Goal: Task Accomplishment & Management: Complete application form

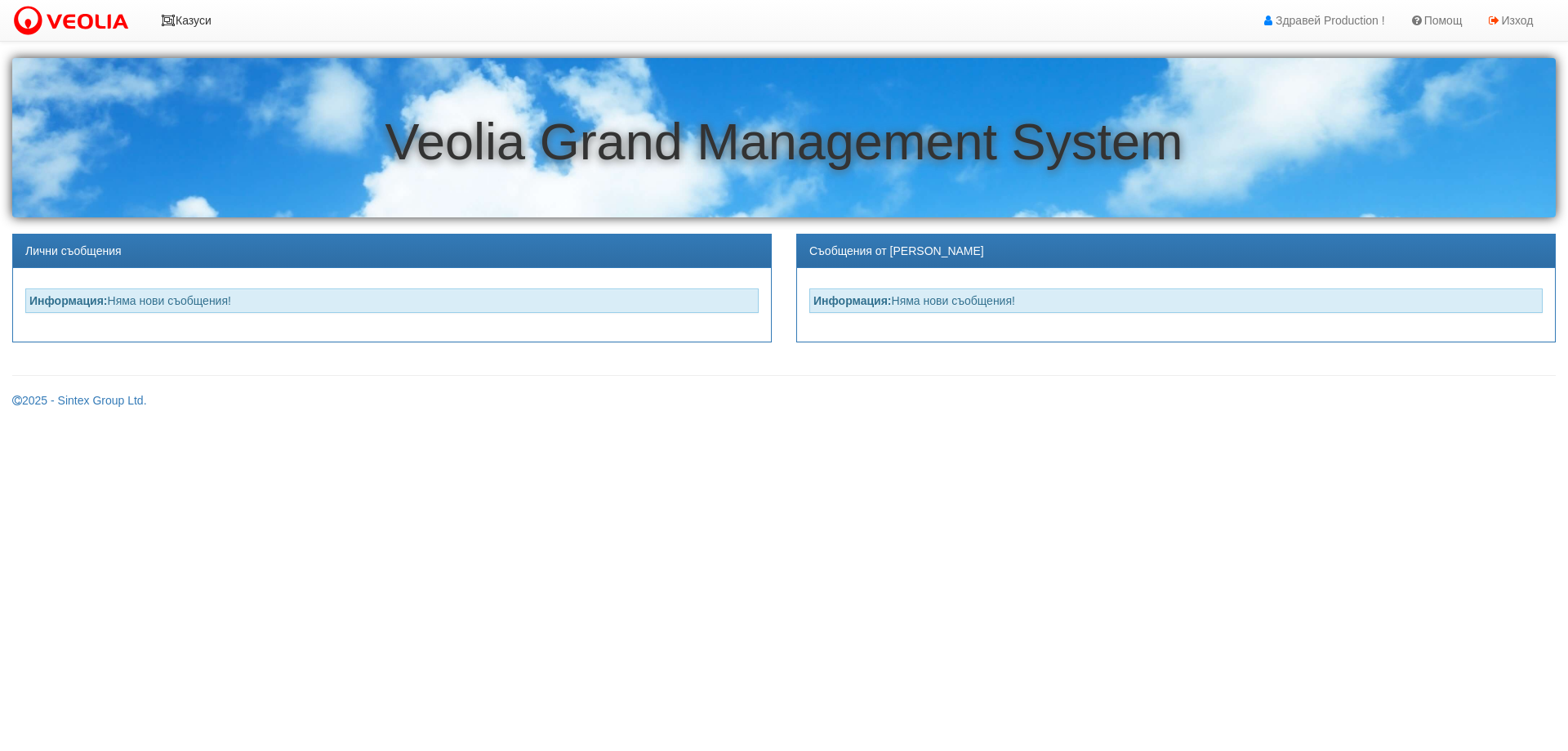
click at [208, 23] on link "Казуси" at bounding box center [186, 21] width 75 height 41
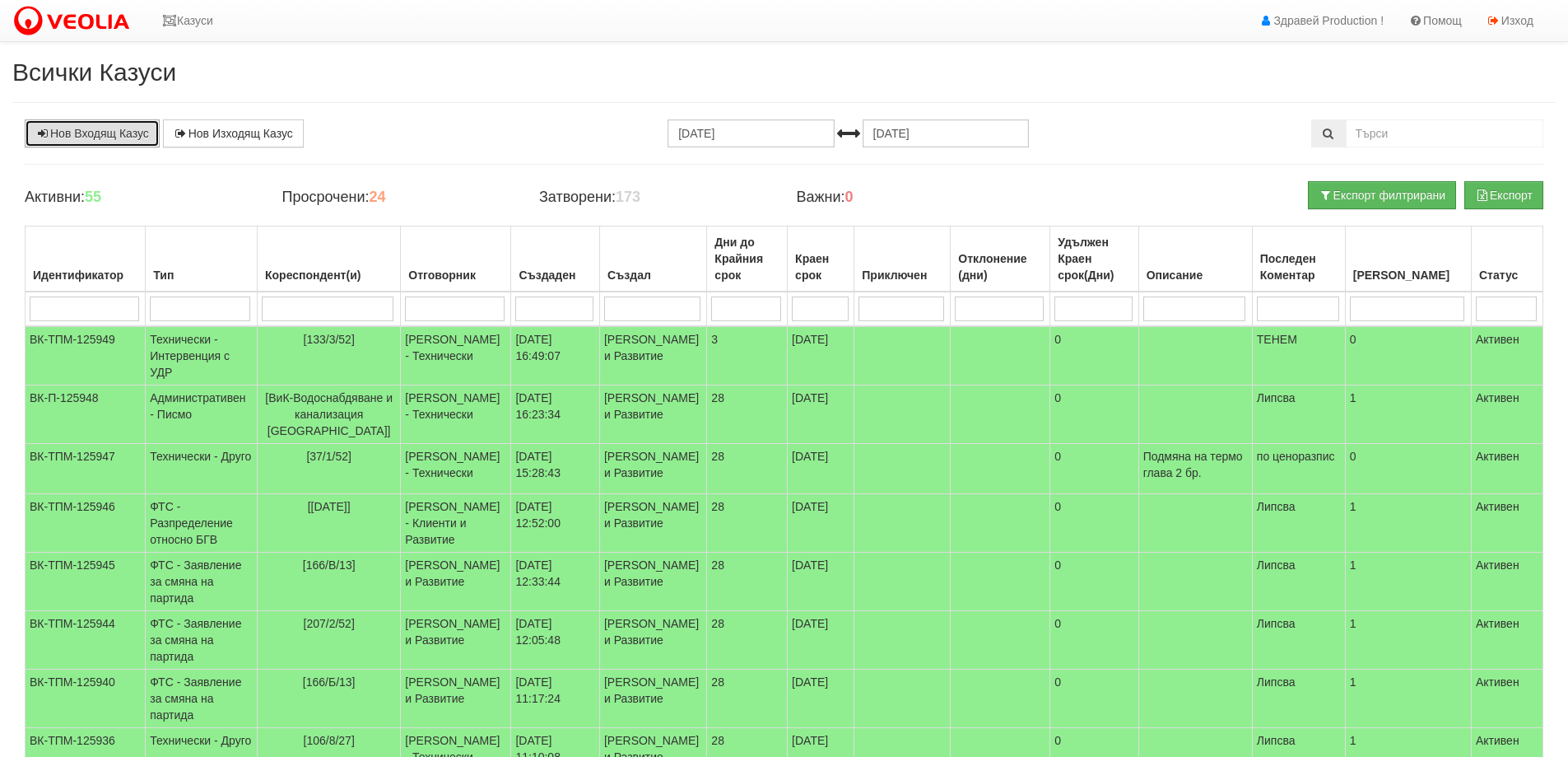
click at [133, 131] on link "Нов Входящ Казус" at bounding box center [91, 134] width 135 height 28
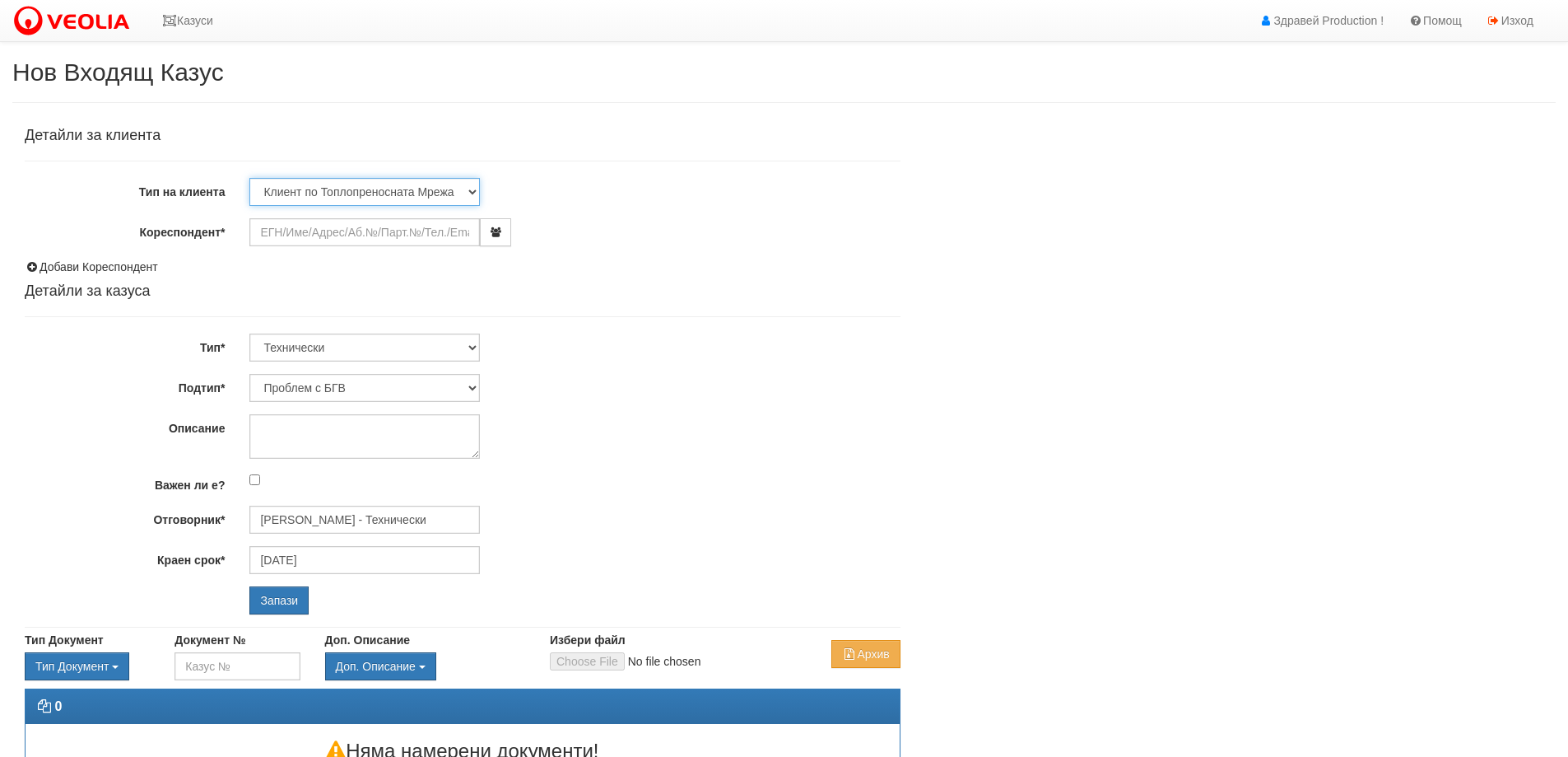
click at [467, 195] on select "Клиент по Топлопреносната Мрежа Институция Партньори Други" at bounding box center [365, 192] width 231 height 28
select select "Other"
click at [250, 178] on select "Клиент по Топлопреносната Мрежа Институция Партньори Други" at bounding box center [365, 192] width 231 height 28
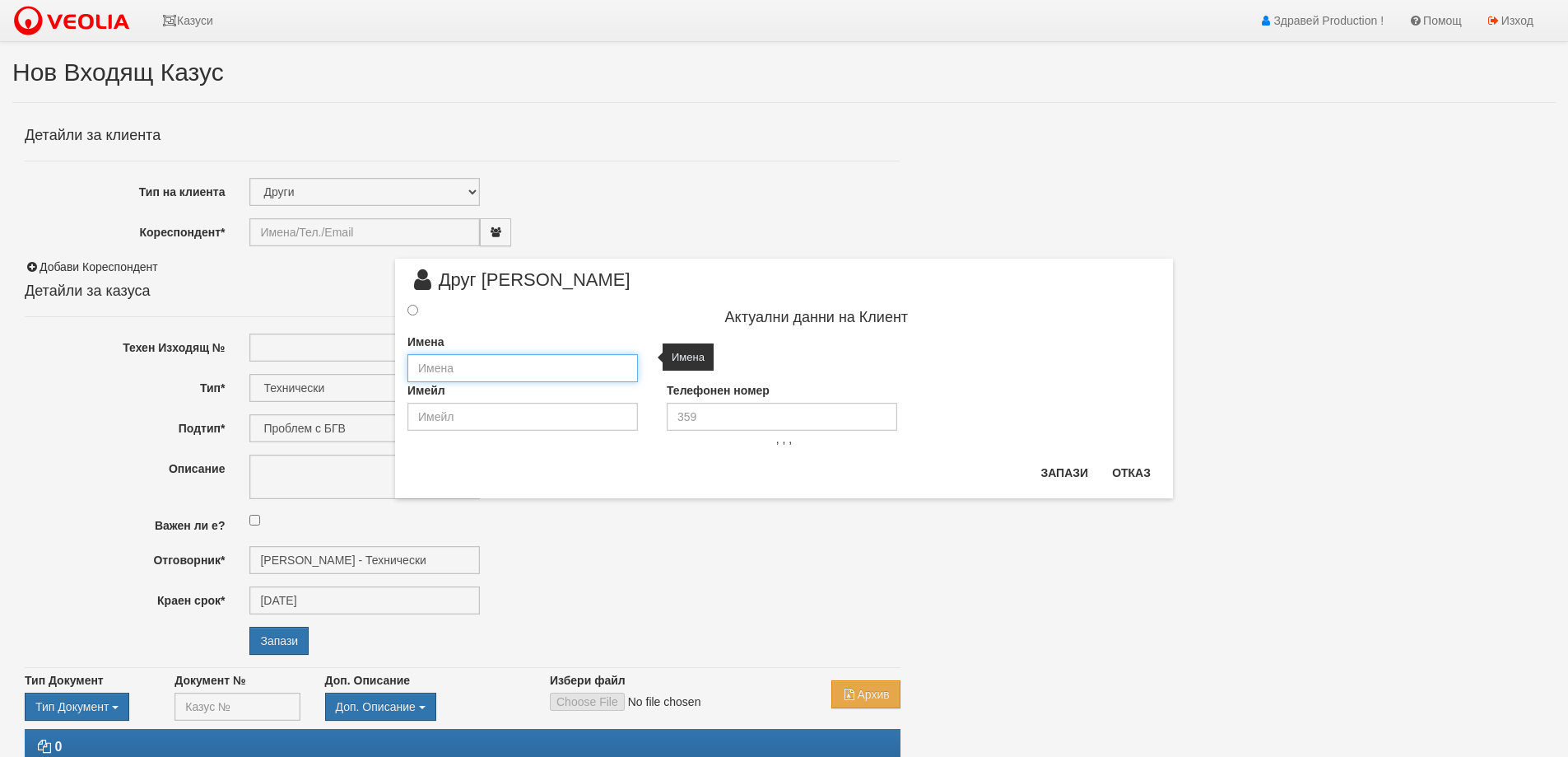
click at [486, 364] on input "text" at bounding box center [522, 369] width 231 height 28
click at [413, 313] on input "radio" at bounding box center [412, 309] width 10 height 10
radio input "true"
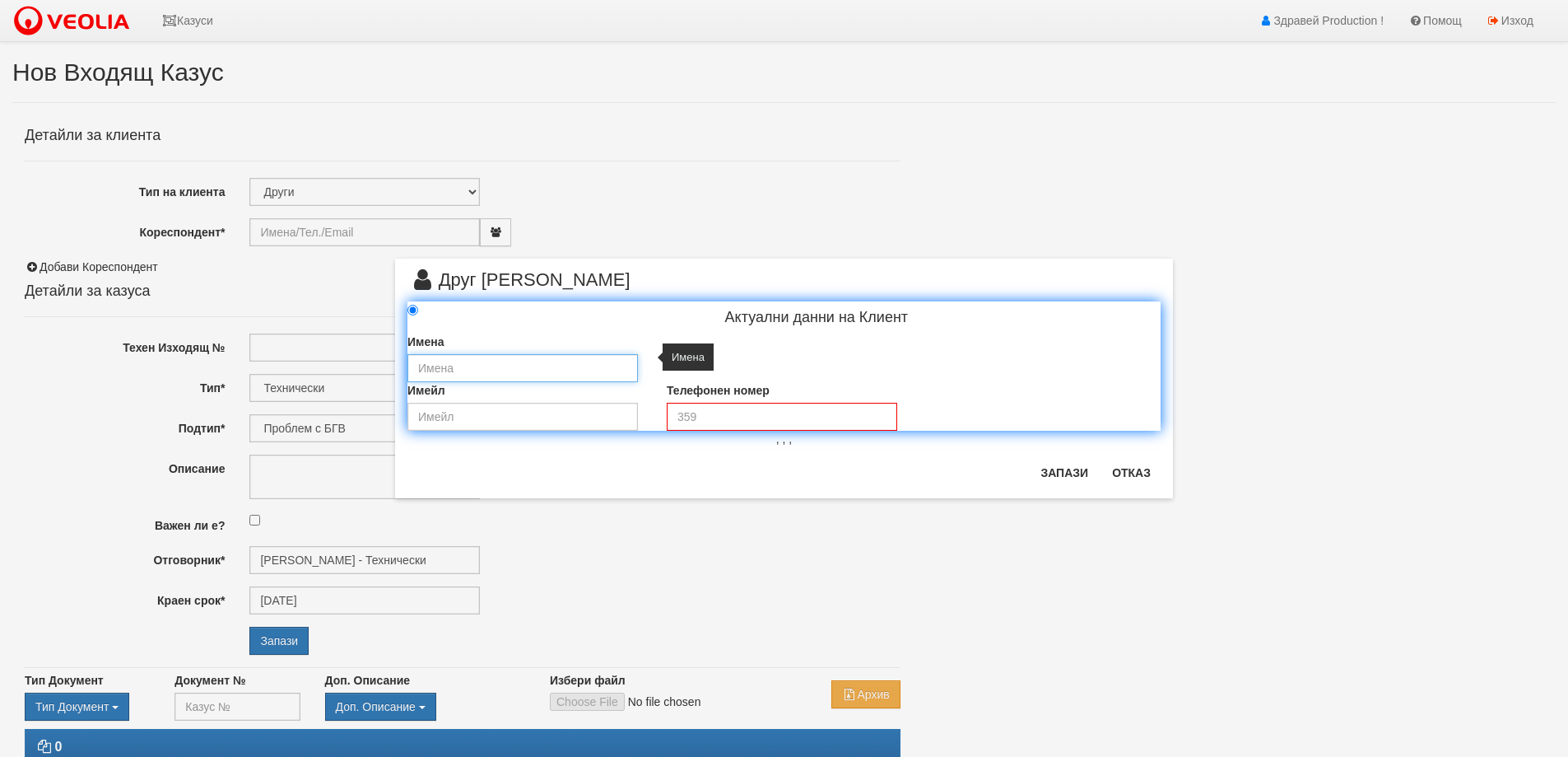
click at [459, 370] on input "text" at bounding box center [522, 369] width 231 height 28
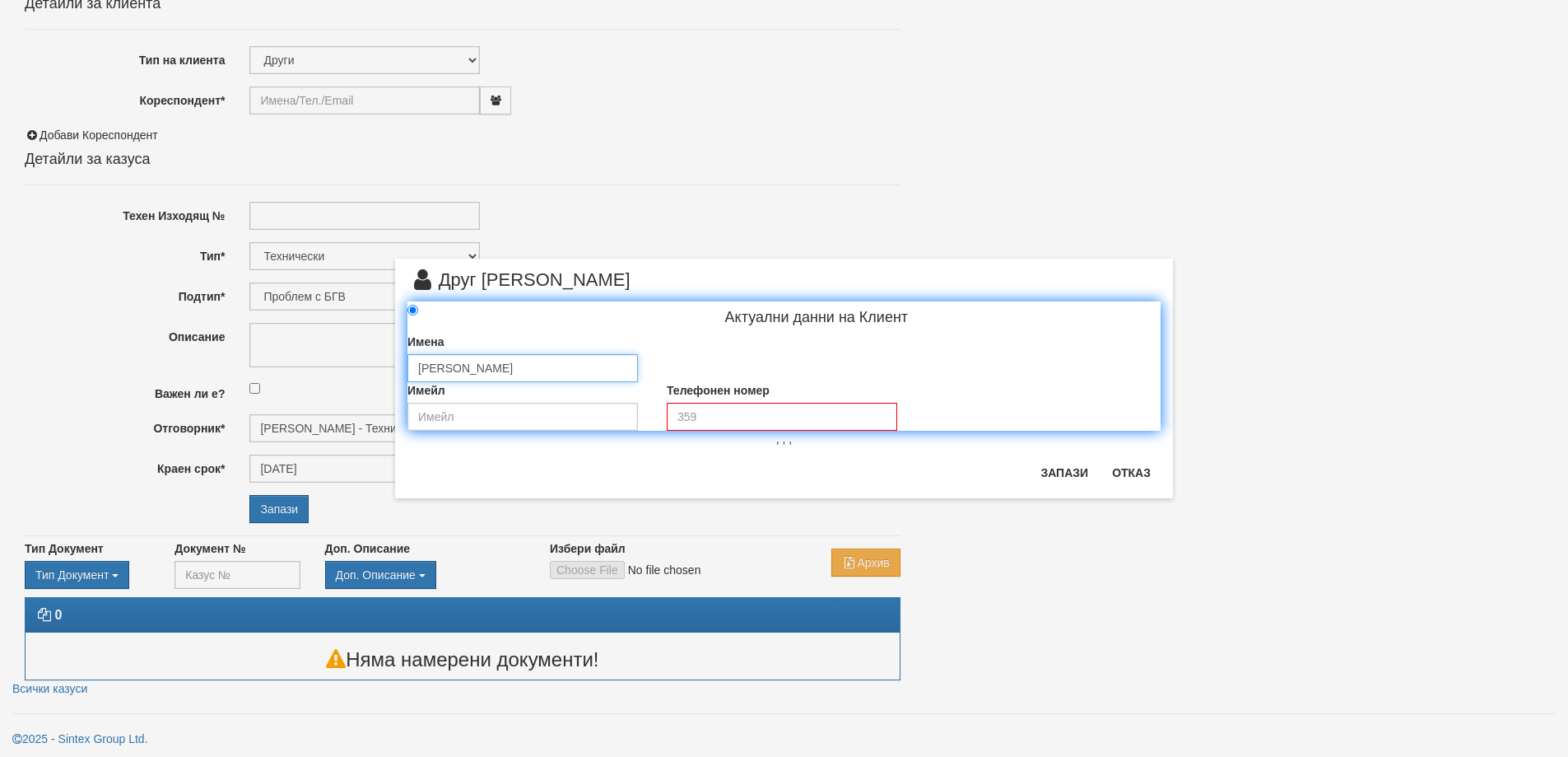
scroll to position [134, 0]
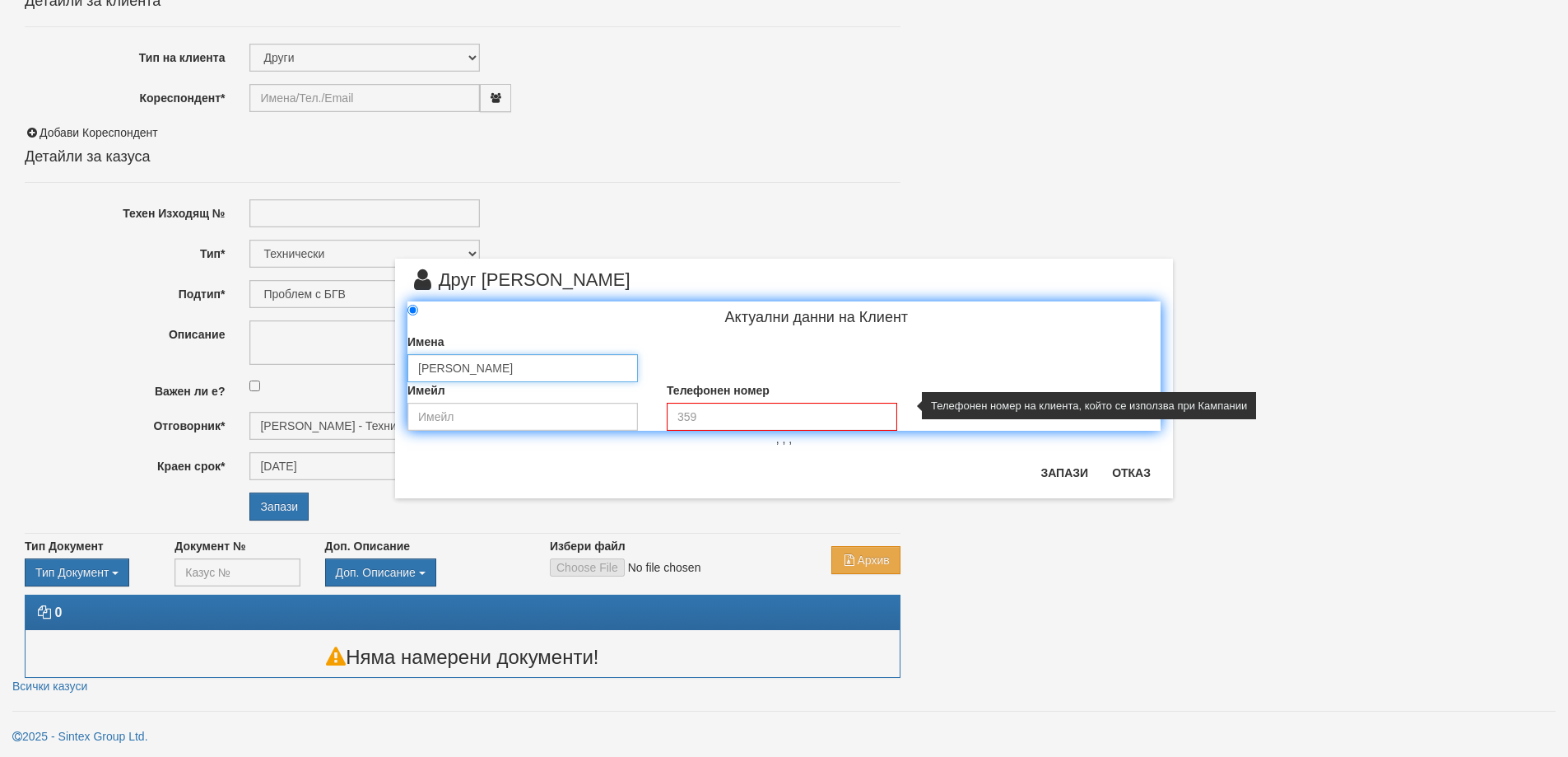
type input "[PERSON_NAME]"
click at [721, 423] on input "tel" at bounding box center [781, 417] width 231 height 28
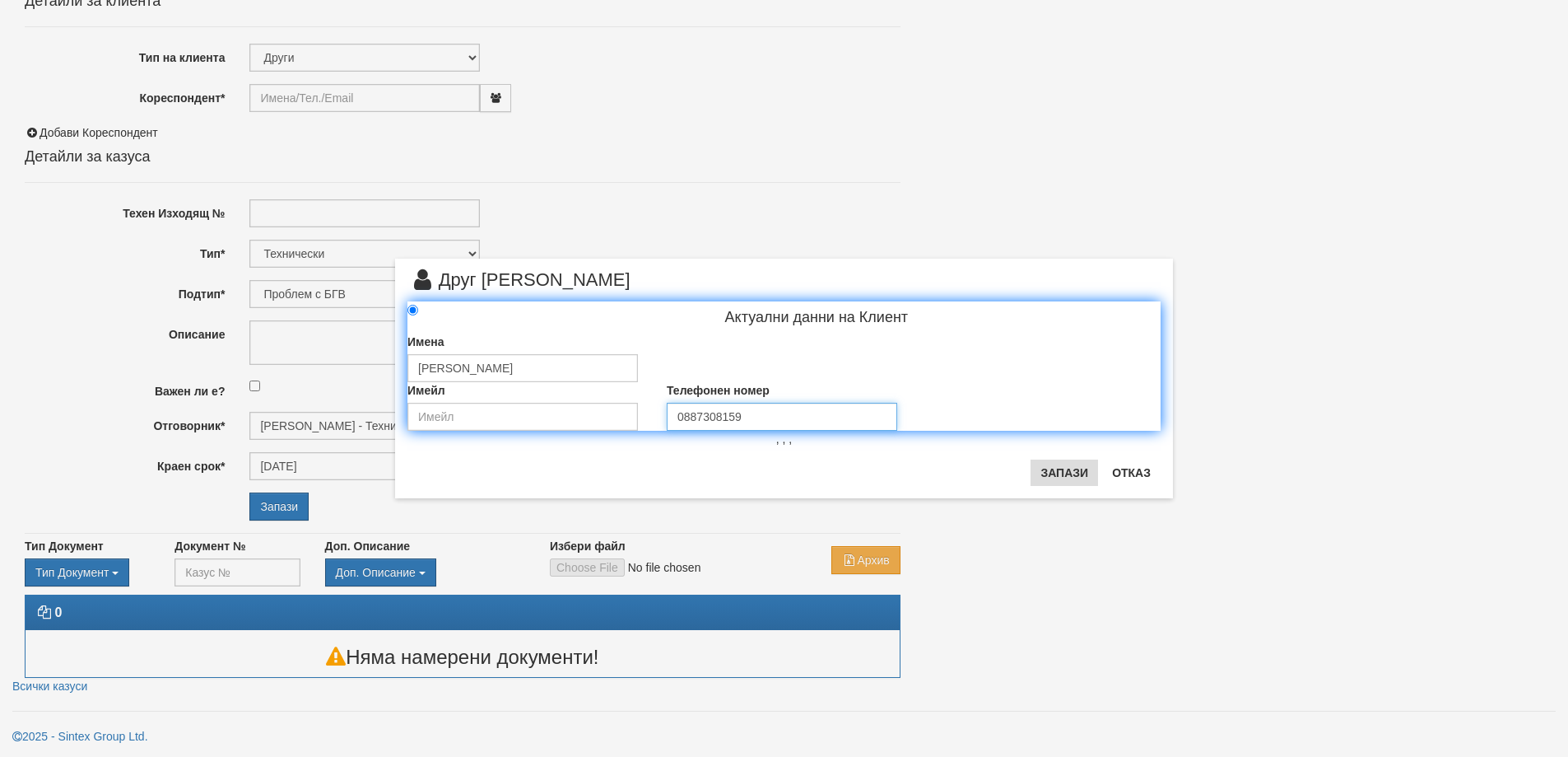
type input "0887308159"
click at [1065, 471] on button "Запази" at bounding box center [1064, 472] width 68 height 26
type input "[PERSON_NAME]"
radio input "true"
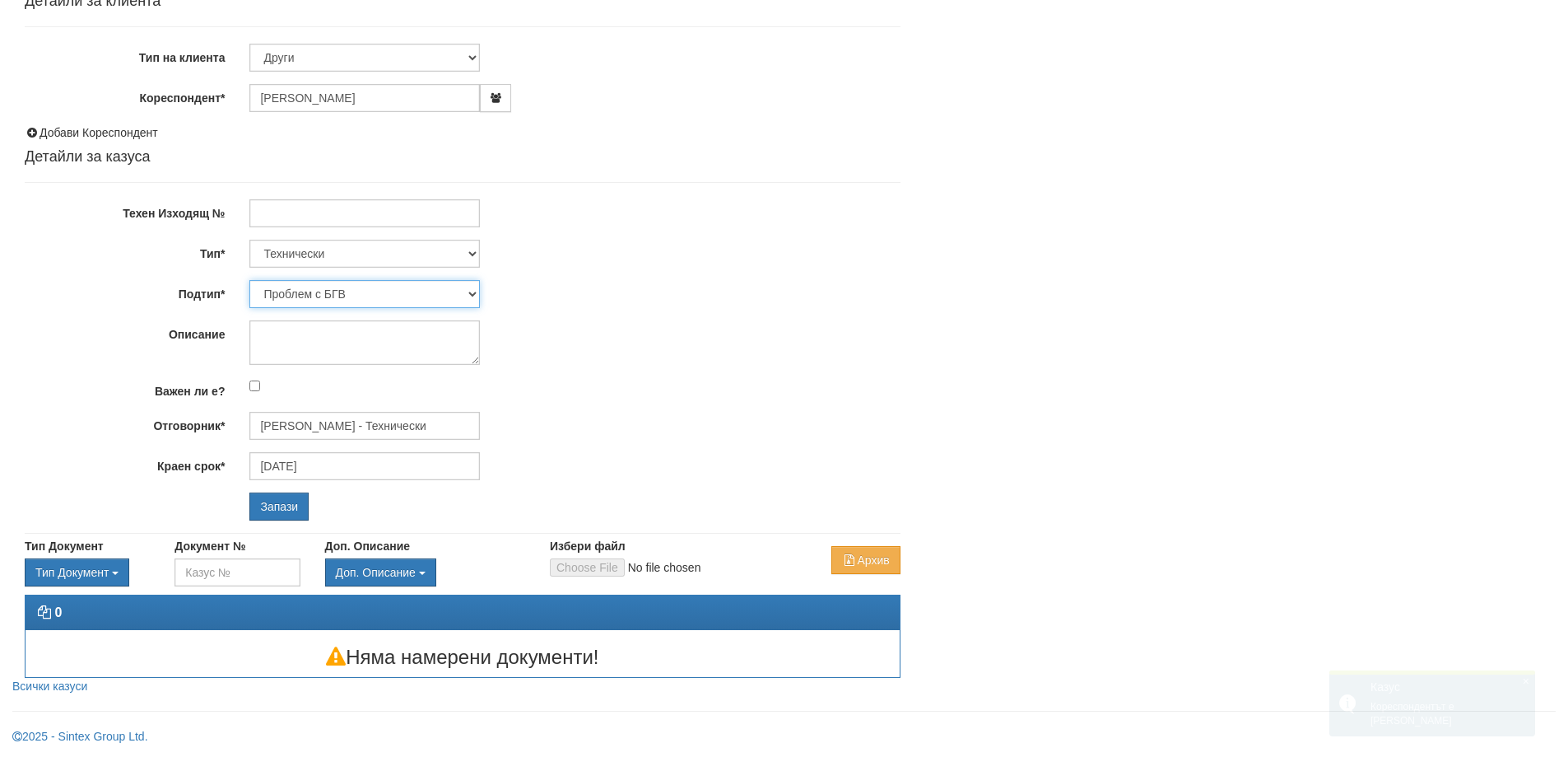
click at [367, 301] on select "Проблем с БГВ Теч ВОИ Теч БГВ Теч в АС Теч от водомер Проблем в АС Интервенция …" at bounding box center [365, 294] width 231 height 28
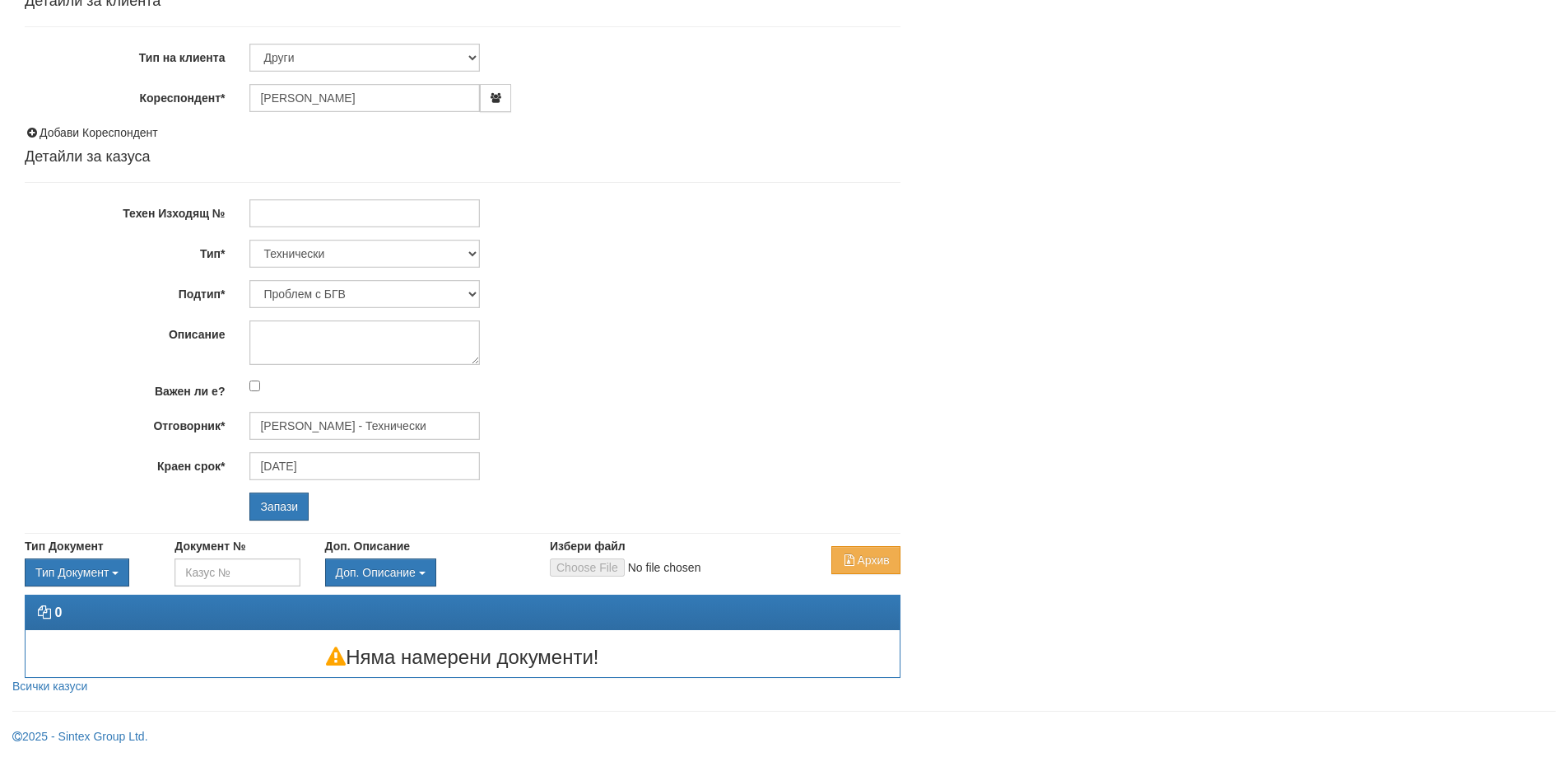
click at [609, 292] on div "Проблем с БГВ Теч ВОИ Теч БГВ Теч в АС Теч от водомер Проблем в АС Интервенция …" at bounding box center [575, 294] width 675 height 28
click at [351, 345] on textarea "Описание" at bounding box center [365, 342] width 231 height 44
click at [351, 342] on textarea "Съобщава за теч на паркинг" at bounding box center [365, 342] width 231 height 44
click at [337, 347] on textarea "Съобщава за теч с наша вода на паркинг" at bounding box center [365, 342] width 231 height 44
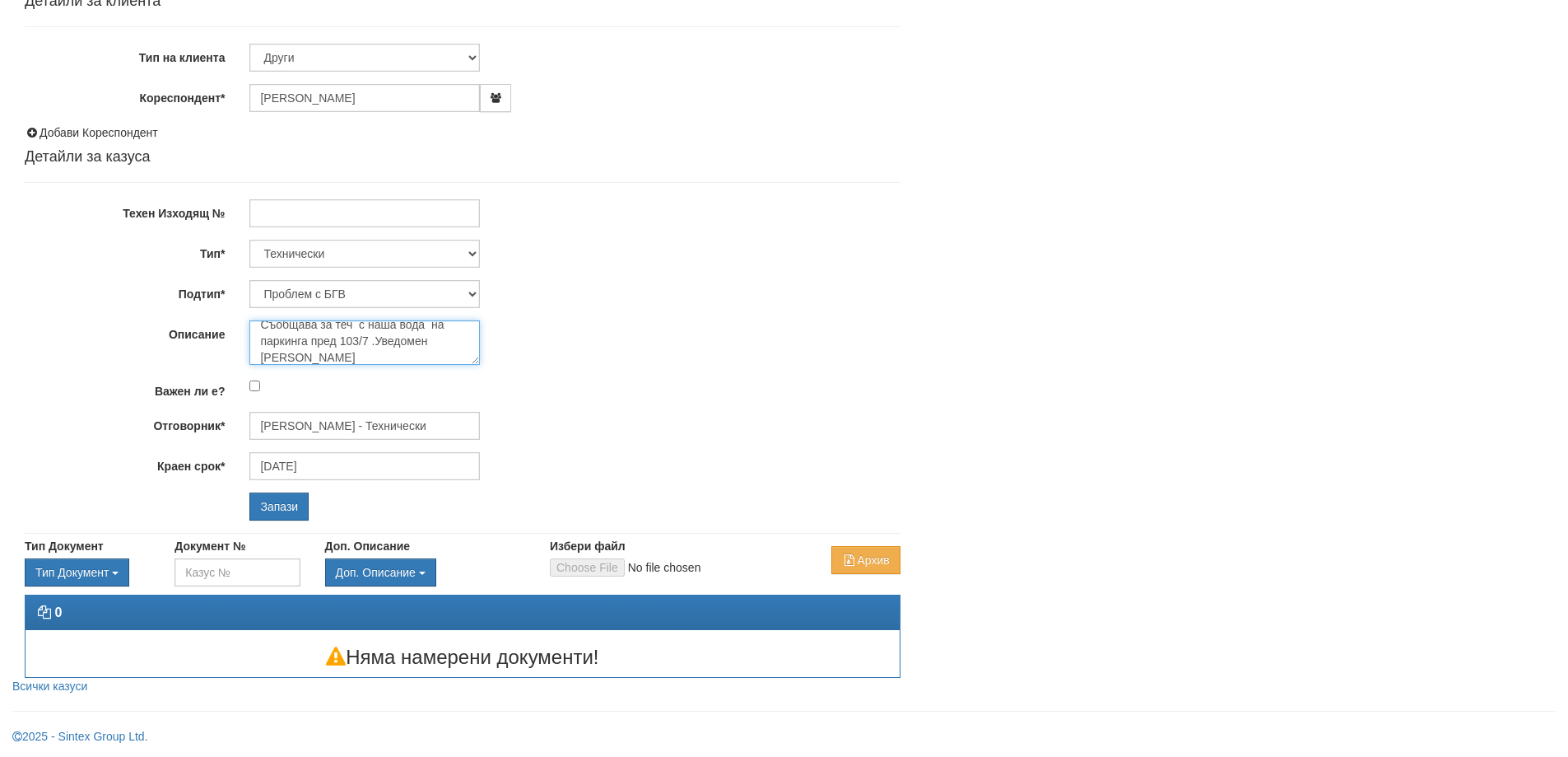
click at [437, 345] on textarea "Съобщава за теч с наша вода на паркинга пред 103/7 .Уведомен Слави Славов" at bounding box center [365, 342] width 231 height 44
click at [390, 359] on textarea "Съобщава за теч с наша вода на паркинга пред 103/7 .Уведомен дежурен Слави Слав…" at bounding box center [365, 342] width 231 height 44
type textarea "Съобщава за теч с наша вода на паркинга пред 103/7 .Уведомен дежурен [PERSON_NA…"
click at [476, 296] on select "Проблем с БГВ Теч ВОИ Теч БГВ Теч в АС Теч от водомер Проблем в АС Интервенция …" at bounding box center [365, 294] width 231 height 28
select select "Теч ВОИ"
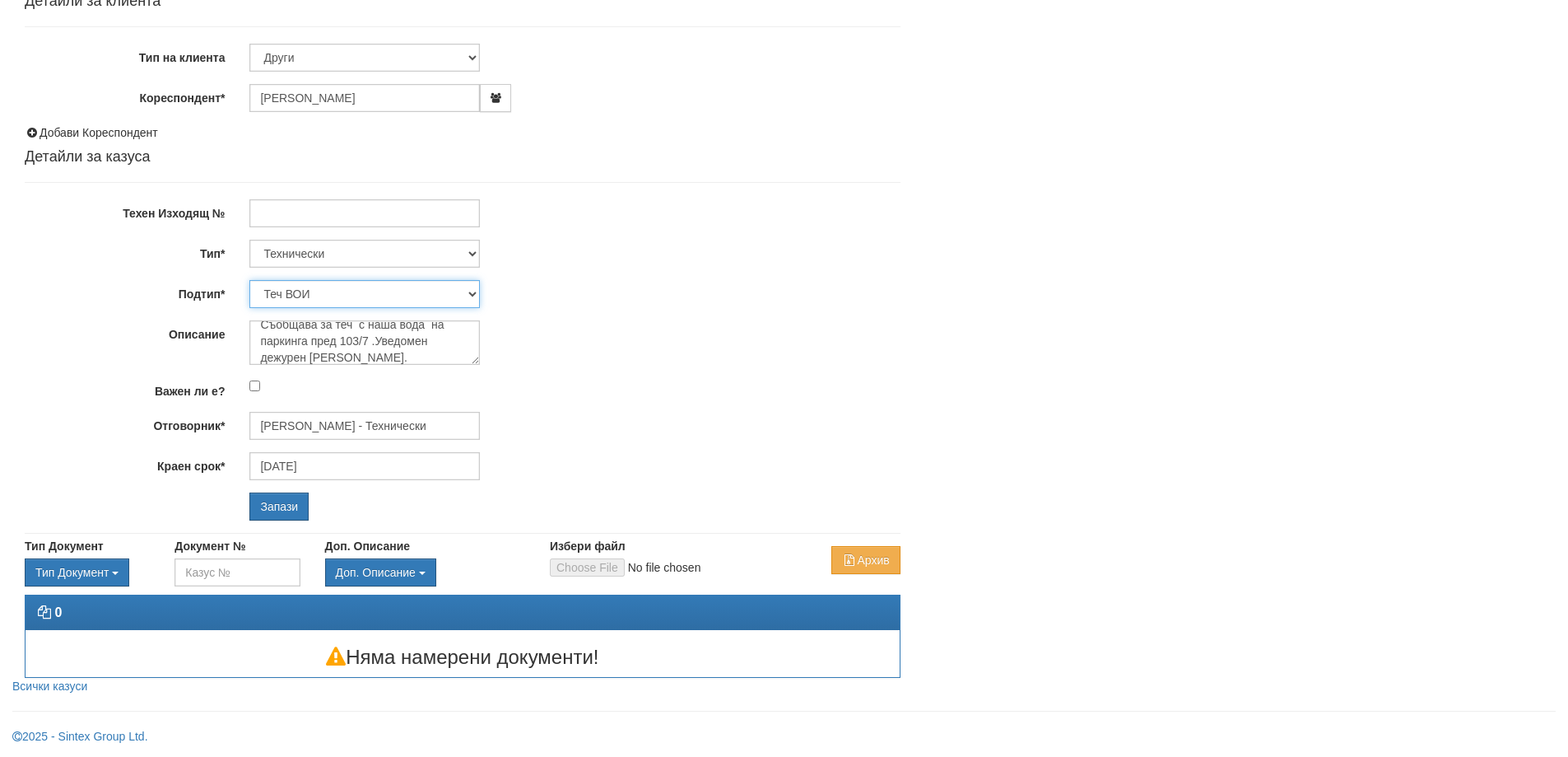
click at [250, 280] on select "Проблем с БГВ Теч ВОИ Теч БГВ Теч в АС Теч от водомер Проблем в АС Интервенция …" at bounding box center [365, 294] width 231 height 28
type input "[DATE]"
type input "[PERSON_NAME] - Технически"
click at [281, 502] on input "Запази" at bounding box center [279, 506] width 59 height 28
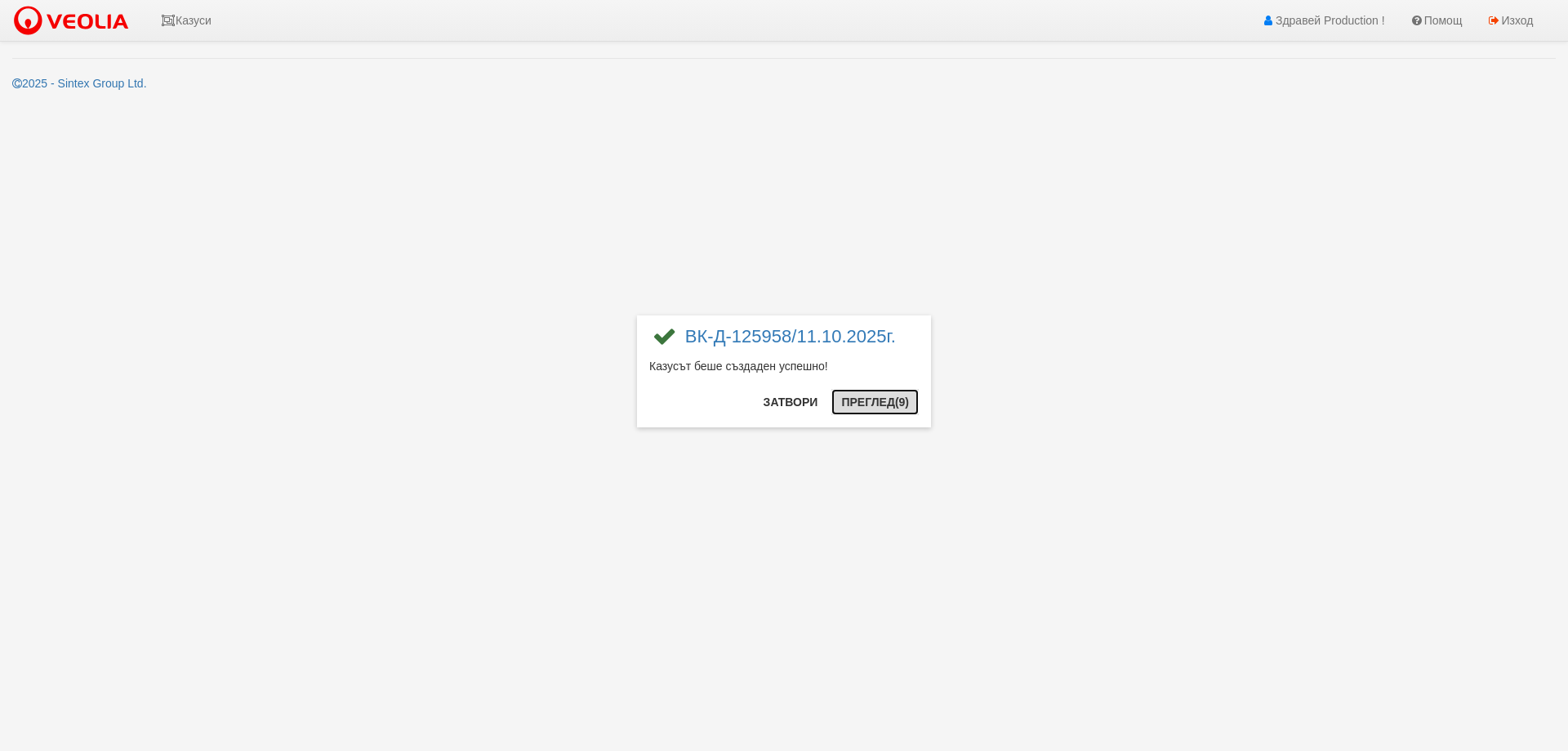
click at [878, 400] on button "Преглед (9)" at bounding box center [874, 402] width 87 height 26
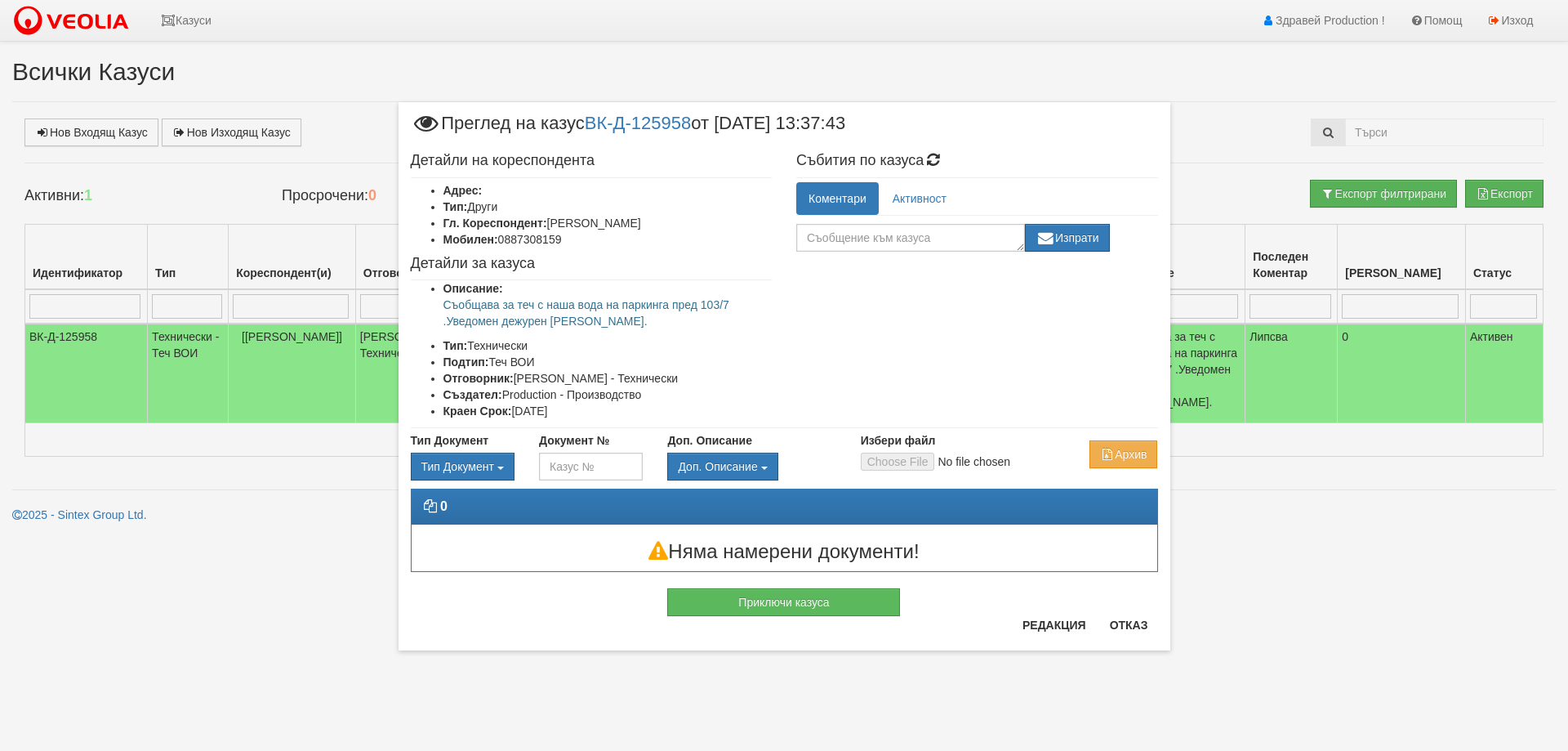
click at [186, 16] on div "× Преглед на казус ВК-Д-125958 от [DATE] 13:37:43 Детайли на кореспондента Адре…" at bounding box center [784, 375] width 1568 height 751
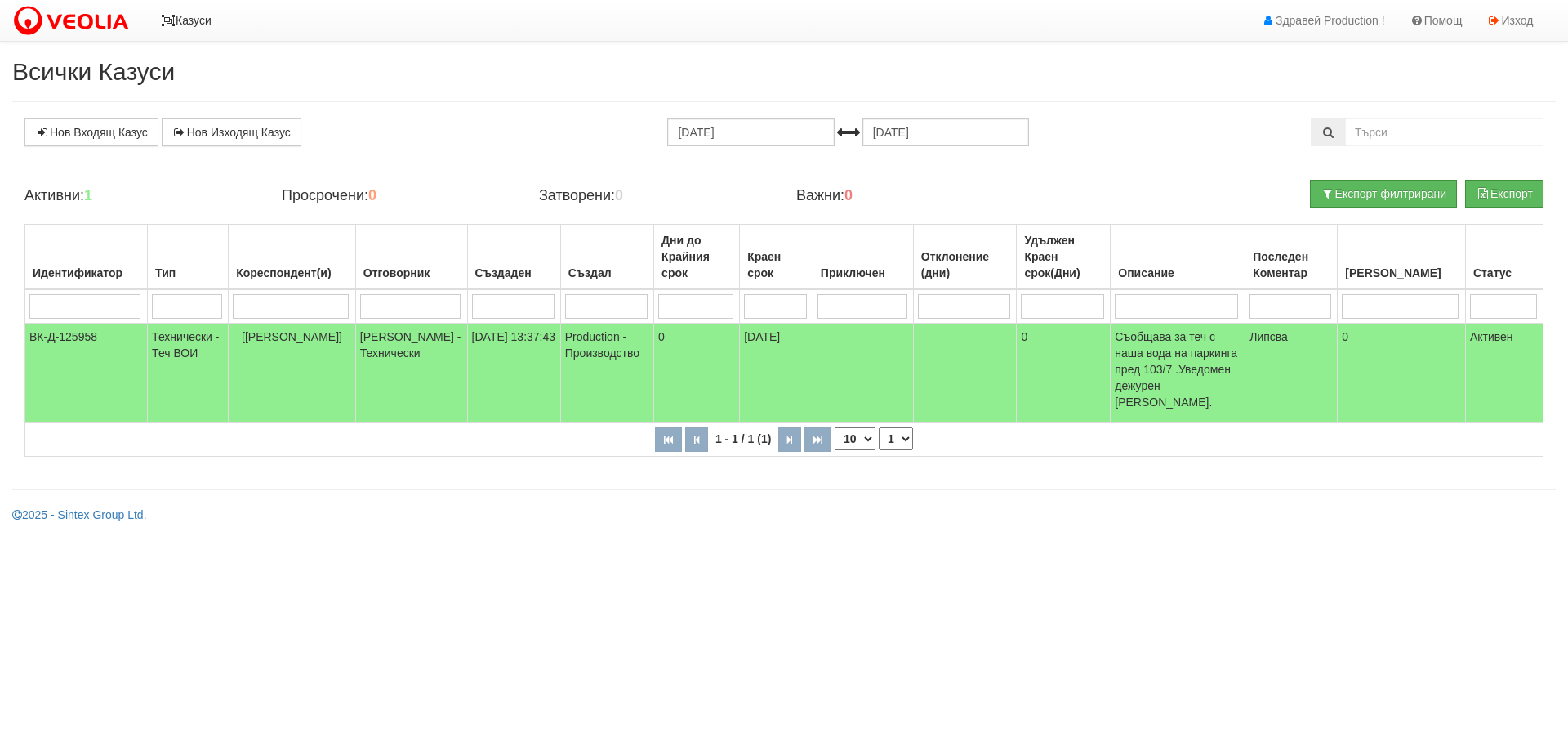
click at [186, 16] on link "Казуси" at bounding box center [186, 21] width 75 height 41
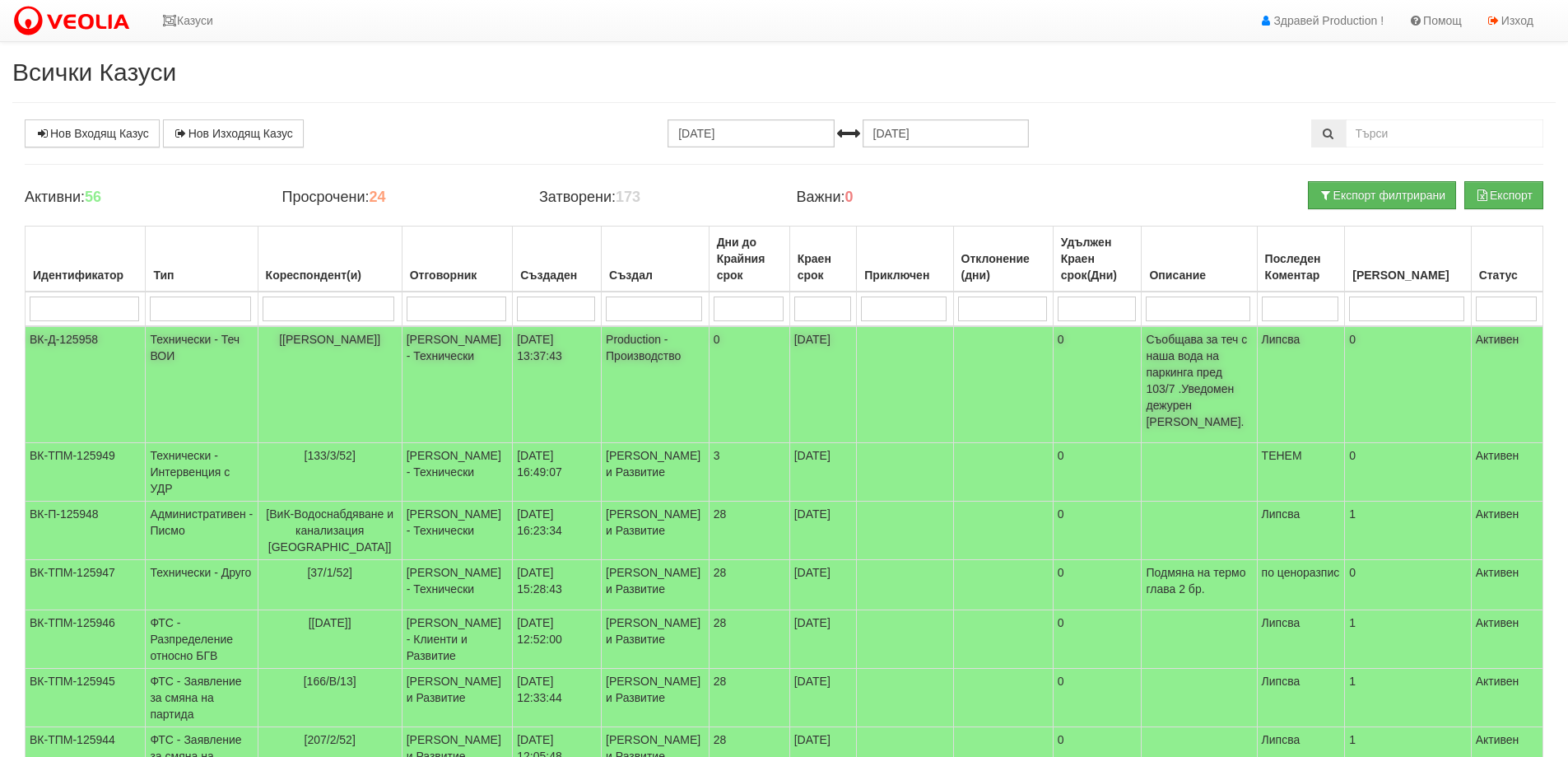
click at [544, 346] on td "[DATE] 13:37:43" at bounding box center [557, 385] width 89 height 117
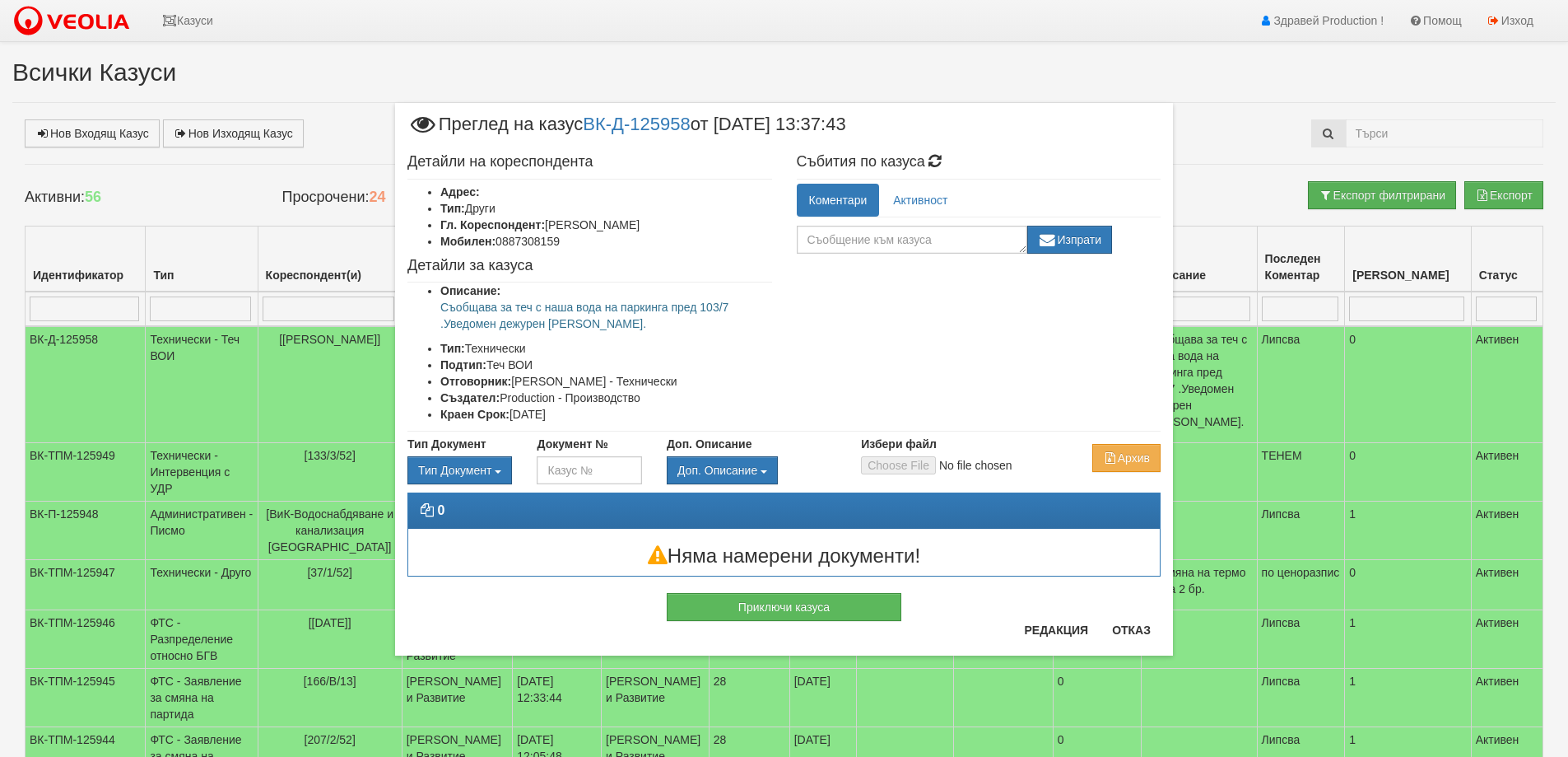
click at [267, 77] on div "× Преглед на казус ВК-Д-125958 от [DATE] 13:37:43 Детайли на кореспондента Адре…" at bounding box center [784, 378] width 1568 height 757
